Goal: Transaction & Acquisition: Purchase product/service

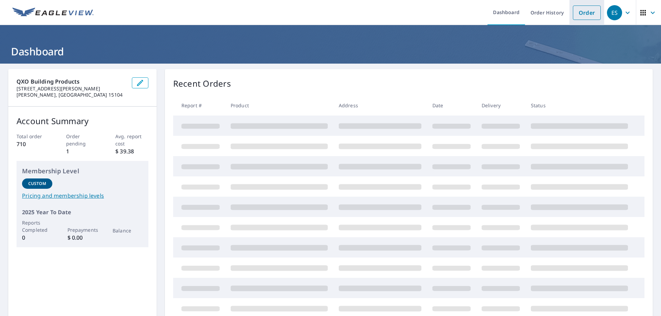
click at [578, 18] on link "Order" at bounding box center [587, 13] width 28 height 14
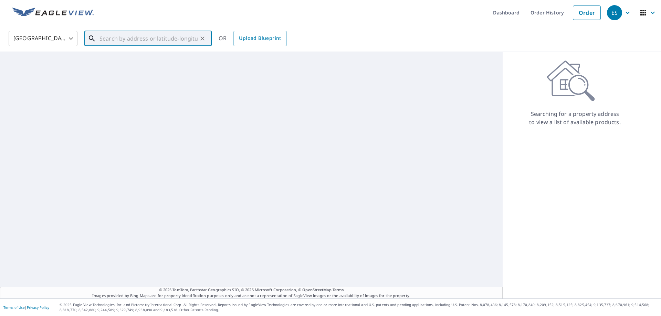
click at [133, 41] on input "text" at bounding box center [149, 38] width 98 height 19
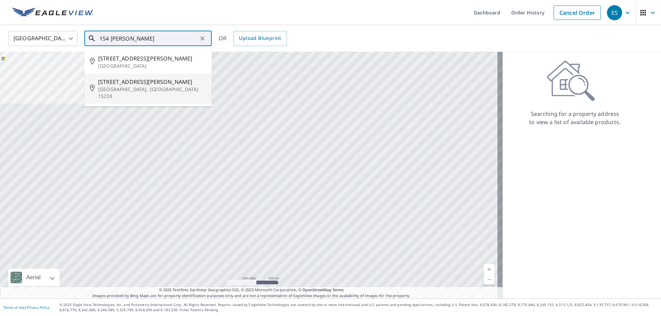
click at [131, 89] on p "[GEOGRAPHIC_DATA], [GEOGRAPHIC_DATA] 15228" at bounding box center [152, 93] width 108 height 14
type input "[STREET_ADDRESS][PERSON_NAME]"
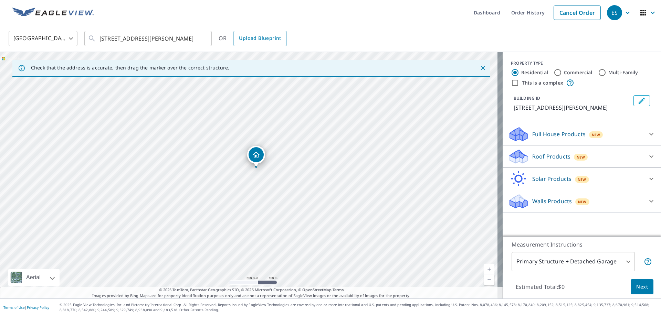
click at [649, 158] on icon at bounding box center [651, 157] width 4 height 2
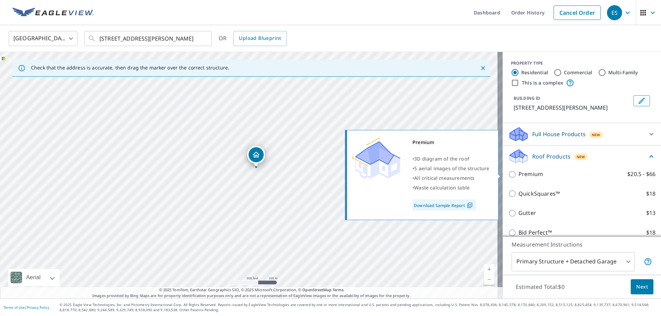
click at [508, 172] on input "Premium $20.5 - $66" at bounding box center [513, 174] width 10 height 8
checkbox input "true"
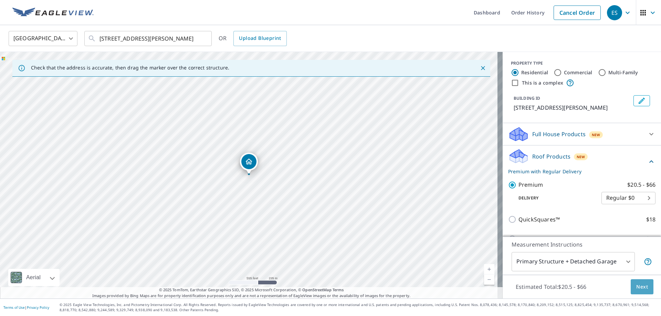
click at [636, 287] on span "Next" at bounding box center [642, 287] width 12 height 9
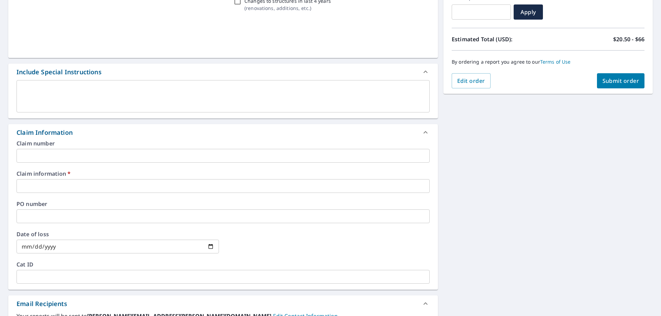
scroll to position [138, 0]
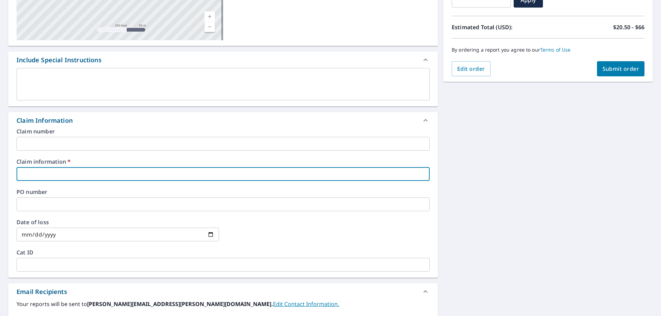
click at [101, 170] on input "text" at bounding box center [223, 174] width 413 height 14
type input "na"
checkbox input "true"
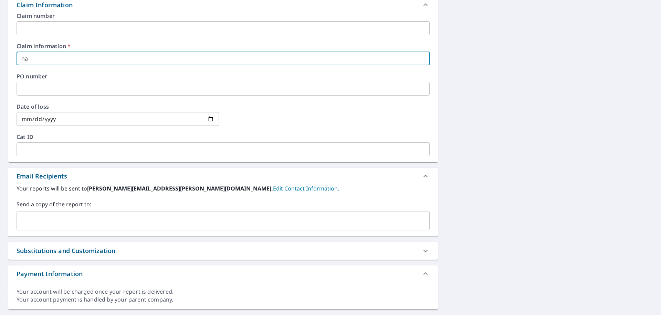
scroll to position [270, 0]
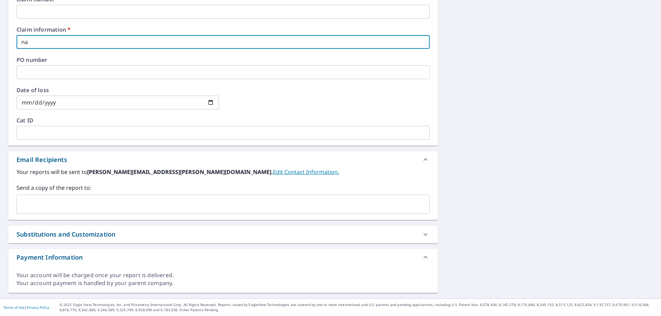
click at [62, 204] on input "text" at bounding box center [218, 204] width 397 height 13
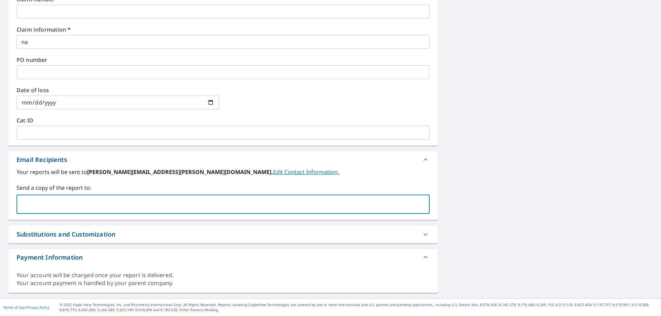
click at [67, 206] on input "text" at bounding box center [218, 204] width 397 height 13
paste input "[EMAIL_ADDRESS][DOMAIN_NAME]"
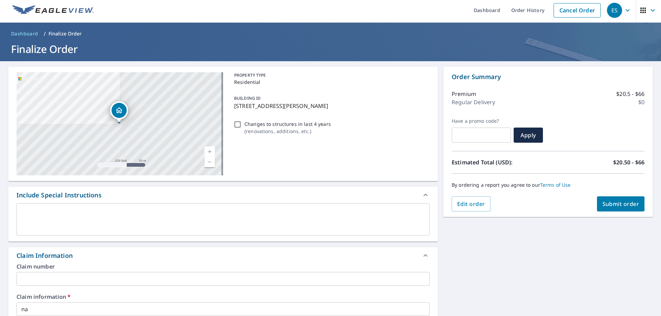
scroll to position [0, 0]
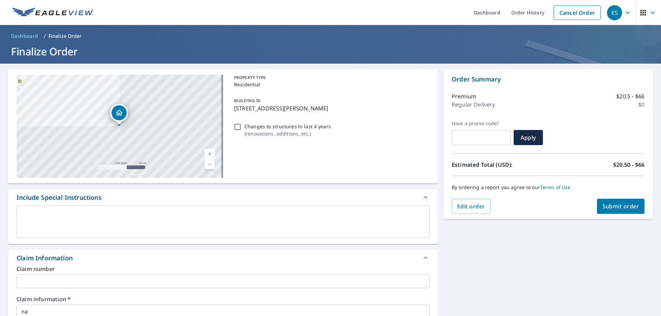
type input "[EMAIL_ADDRESS][DOMAIN_NAME]"
click at [614, 205] on span "Submit order" at bounding box center [621, 207] width 37 height 8
checkbox input "true"
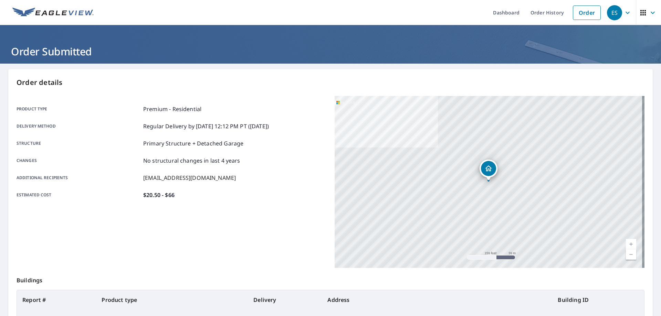
click at [607, 11] on div "ES" at bounding box center [614, 12] width 15 height 15
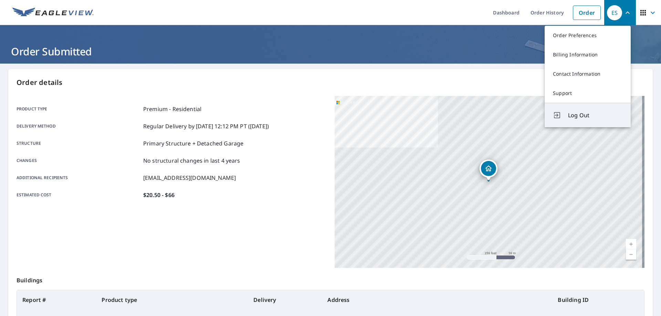
click at [583, 115] on span "Log Out" at bounding box center [595, 115] width 54 height 8
